Goal: Find specific page/section: Find specific page/section

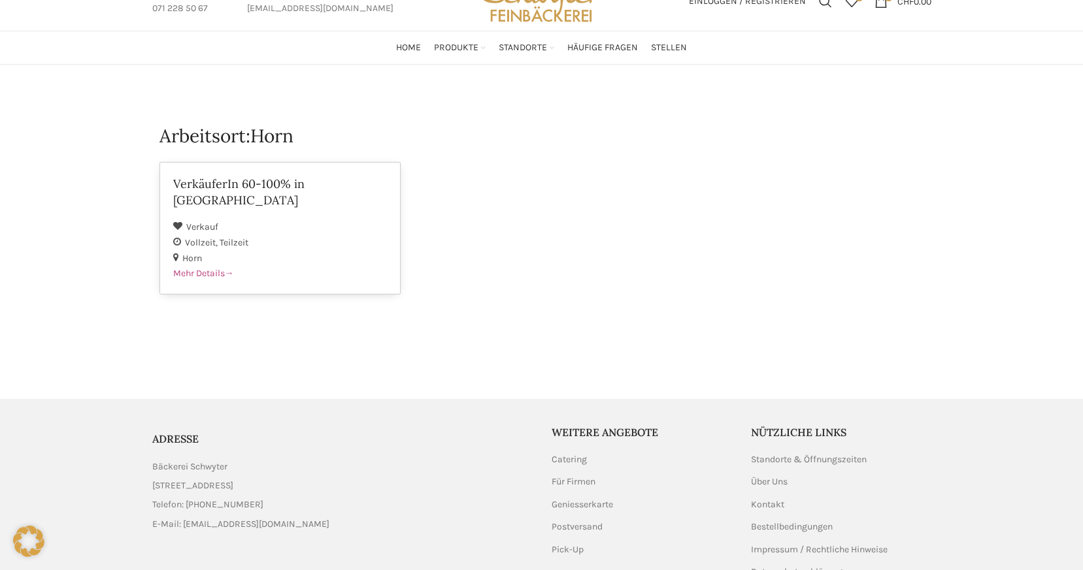
scroll to position [56, 0]
click at [214, 268] on span "Mehr Details" at bounding box center [203, 273] width 61 height 11
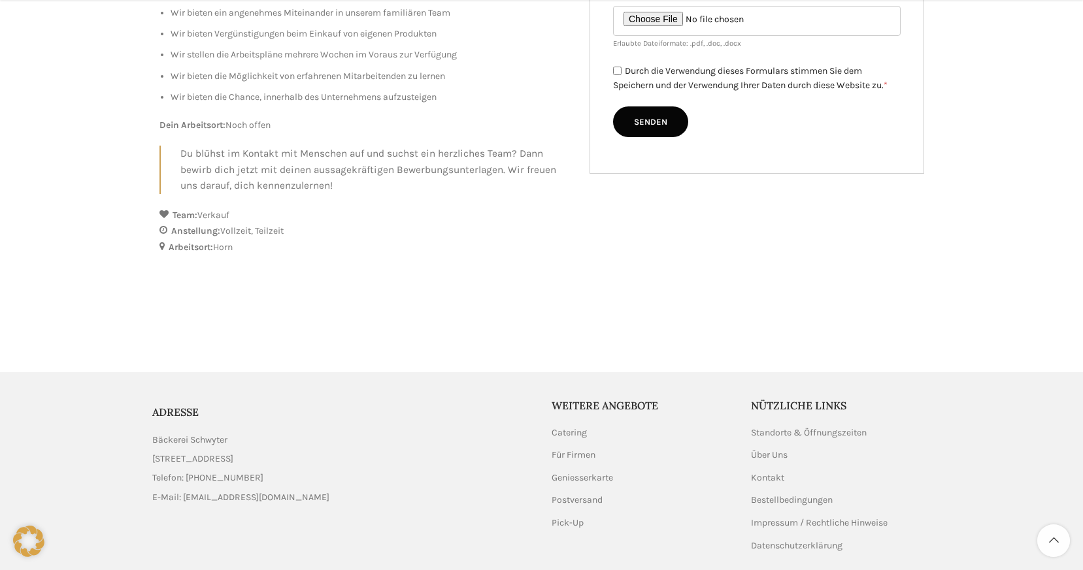
scroll to position [588, 0]
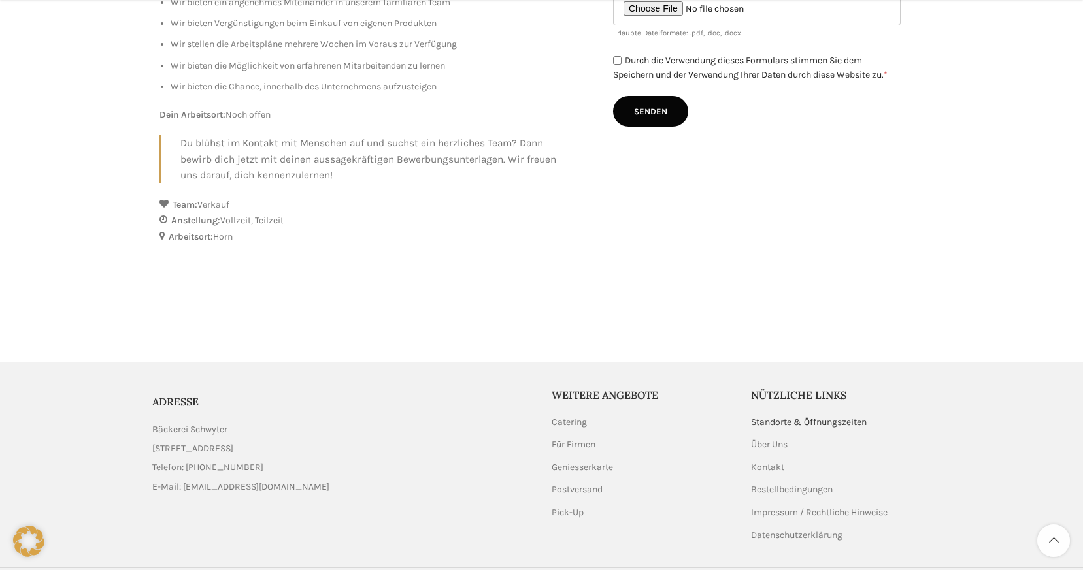
click at [763, 416] on link "Standorte & Öffnungszeiten" at bounding box center [809, 422] width 117 height 13
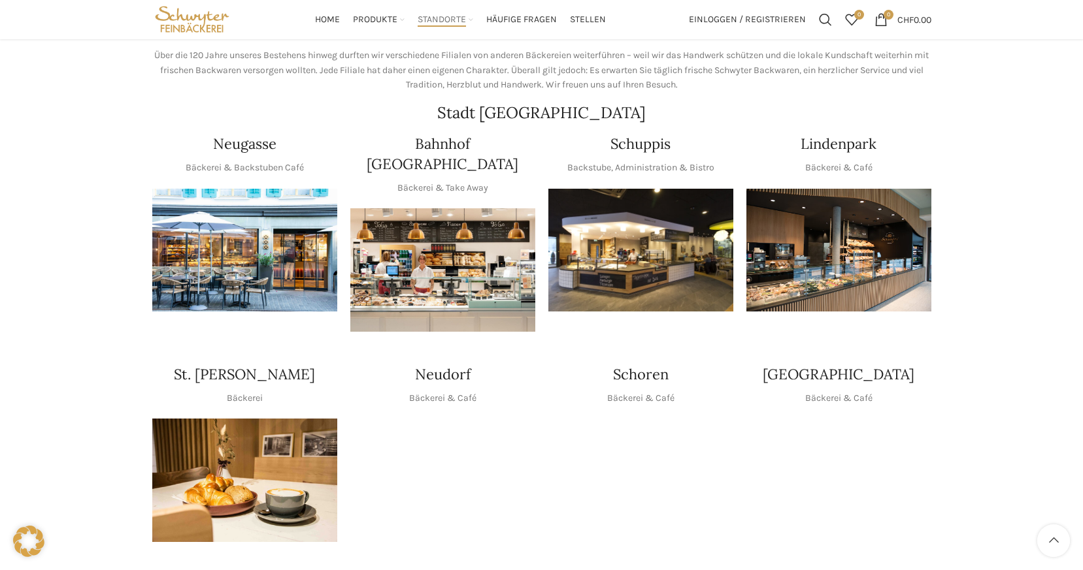
scroll to position [183, 0]
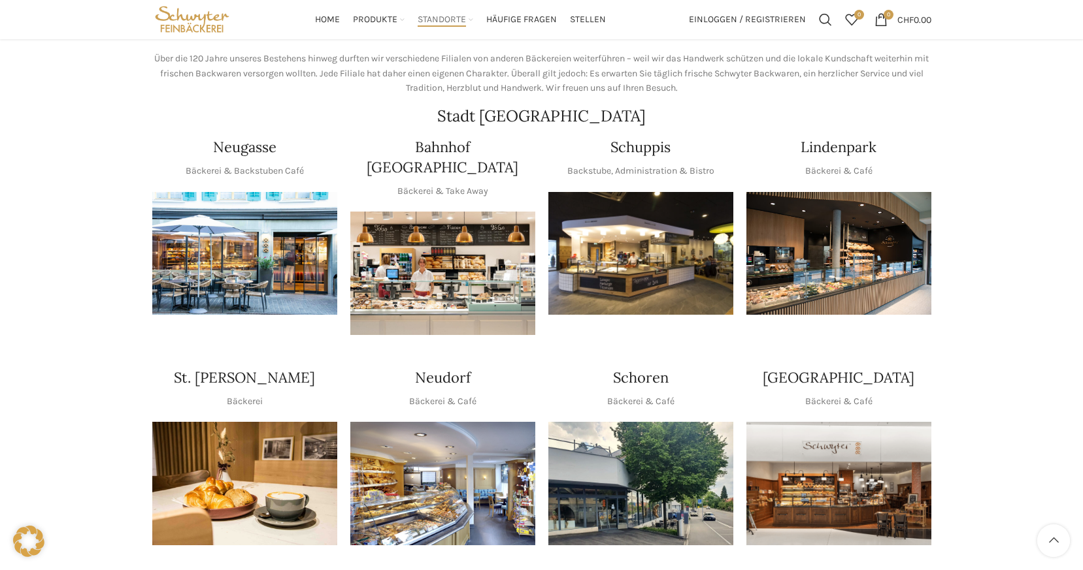
click at [246, 244] on img "1 / 1" at bounding box center [244, 254] width 185 height 124
click at [445, 287] on img "1 / 1" at bounding box center [442, 274] width 185 height 124
click at [598, 259] on img "1 / 1" at bounding box center [640, 254] width 185 height 124
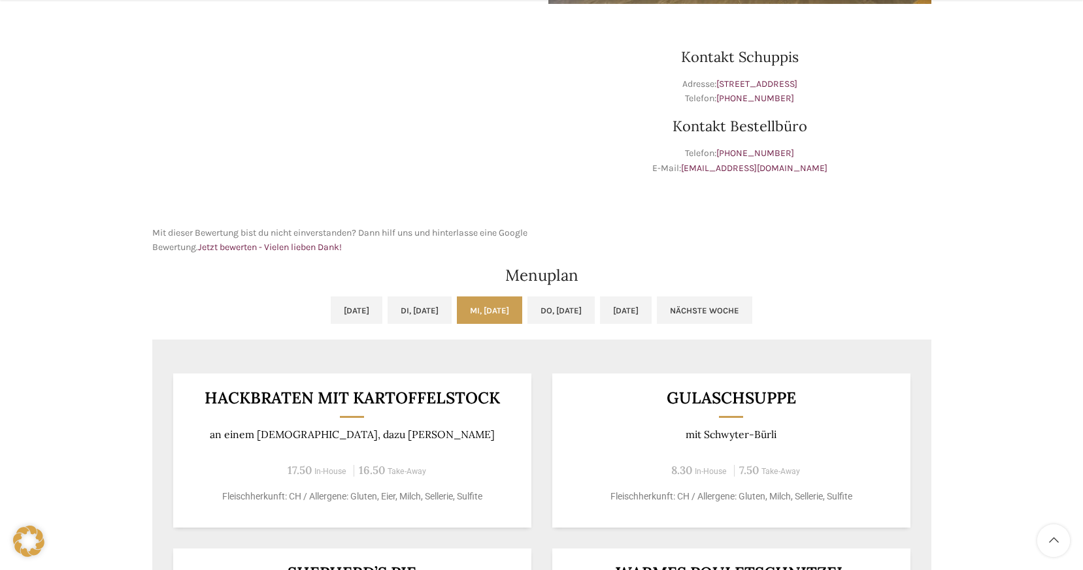
scroll to position [408, 0]
